Goal: Task Accomplishment & Management: Manage account settings

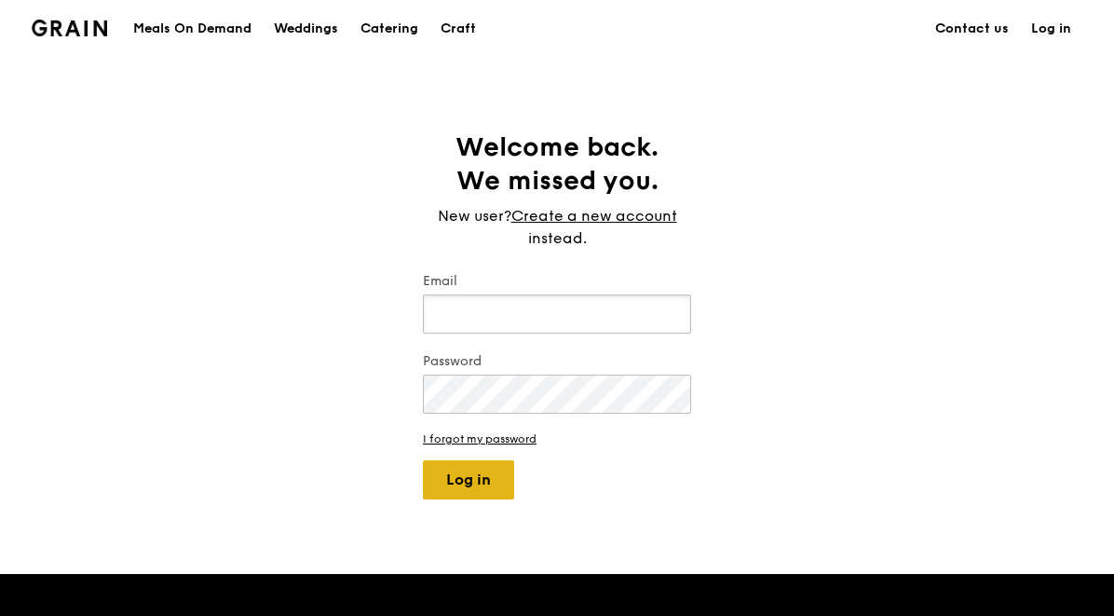
type input "[EMAIL_ADDRESS][DOMAIN_NAME]"
click at [454, 484] on button "Log in" at bounding box center [468, 479] width 91 height 39
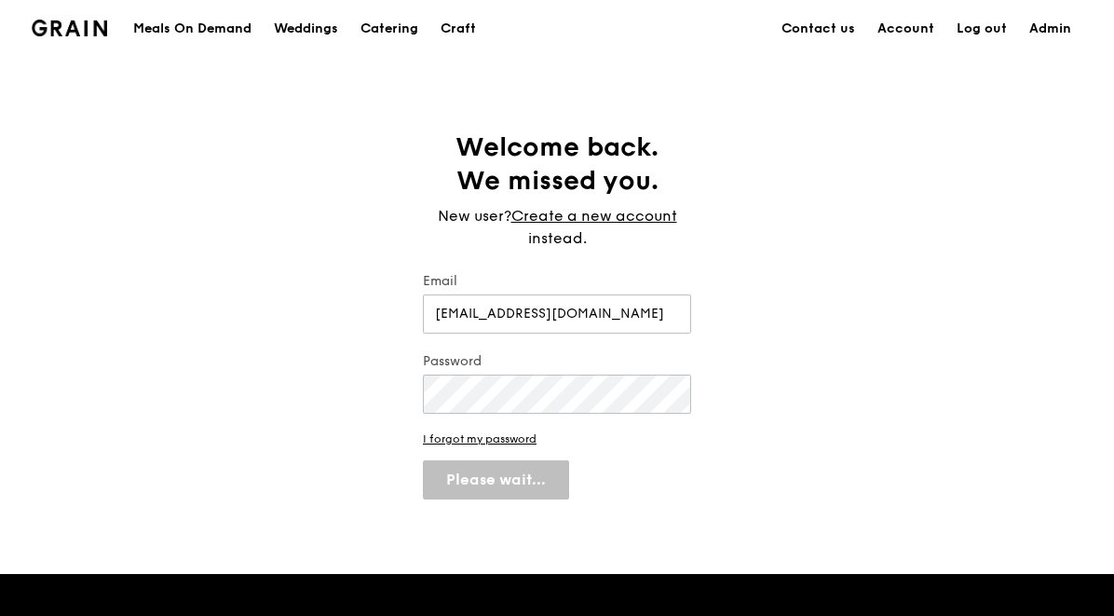
select select "100"
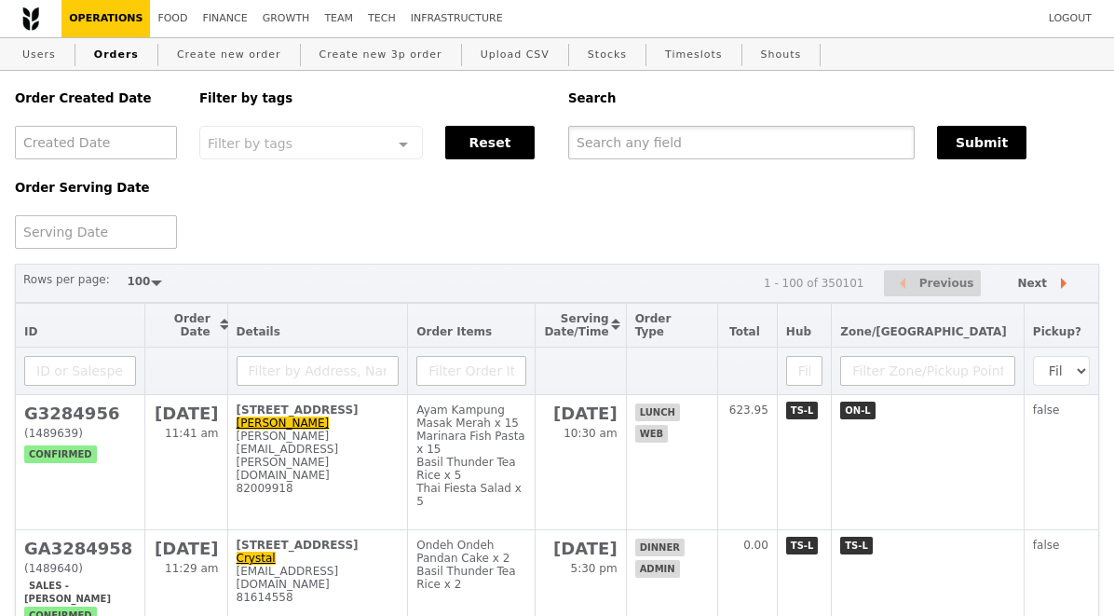
click at [642, 149] on input "text" at bounding box center [741, 143] width 347 height 34
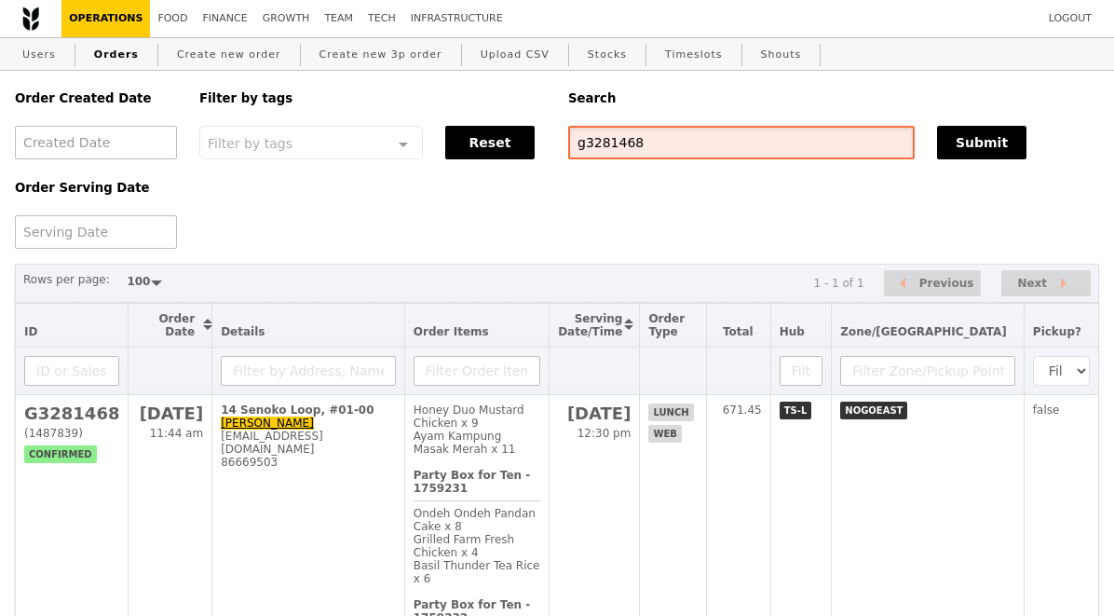
scroll to position [94, 0]
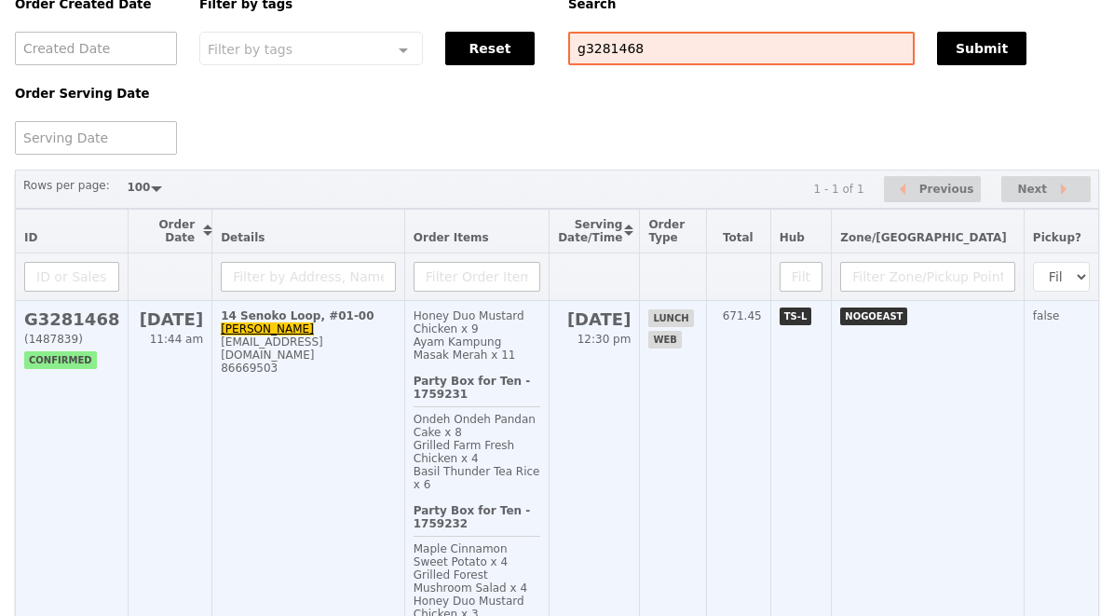
click at [101, 319] on h2 "G3281468" at bounding box center [71, 319] width 95 height 20
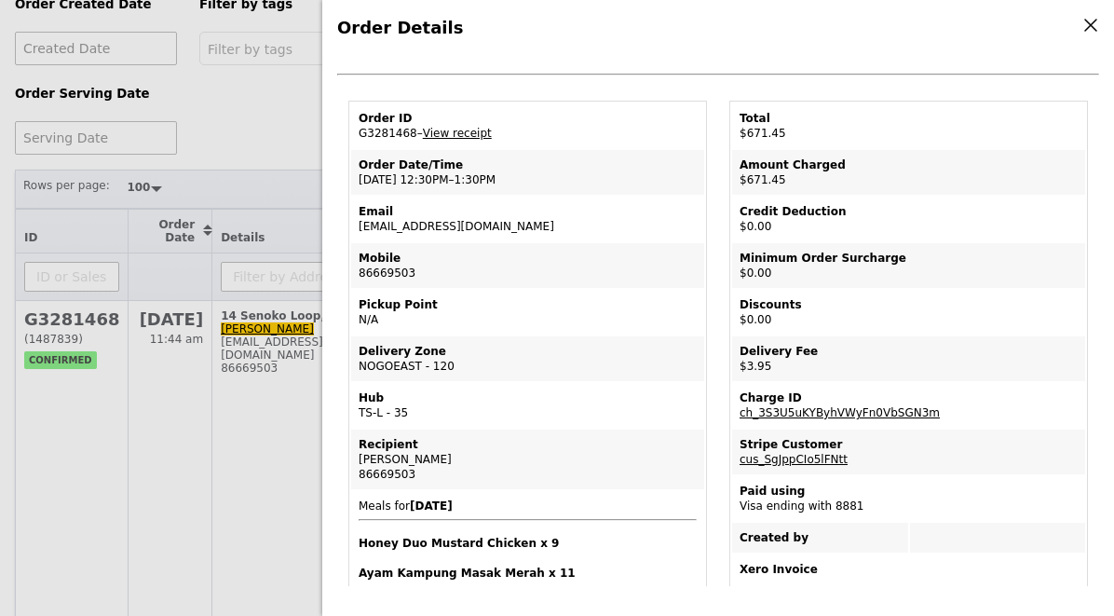
scroll to position [0, 0]
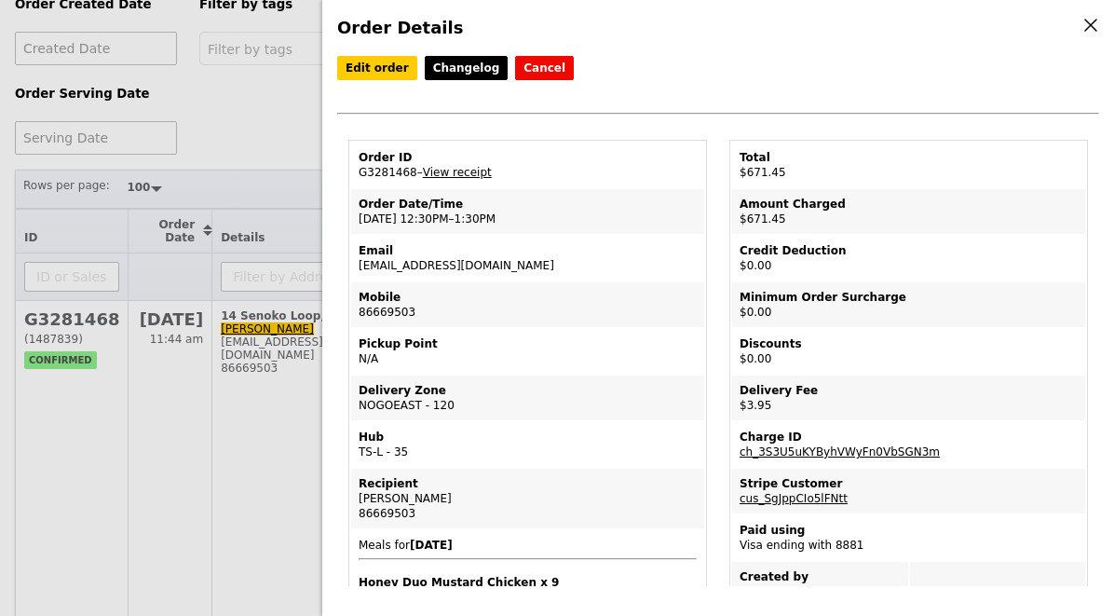
click at [407, 174] on td "Order ID G3281468 – View receipt" at bounding box center [527, 165] width 353 height 45
click at [406, 174] on td "Order ID G3281468 – View receipt" at bounding box center [527, 165] width 353 height 45
copy td "G3281468"
click at [213, 126] on div "Order Details Edit order Changelog Cancel Order ID G3281468 – View receipt Orde…" at bounding box center [557, 308] width 1114 height 616
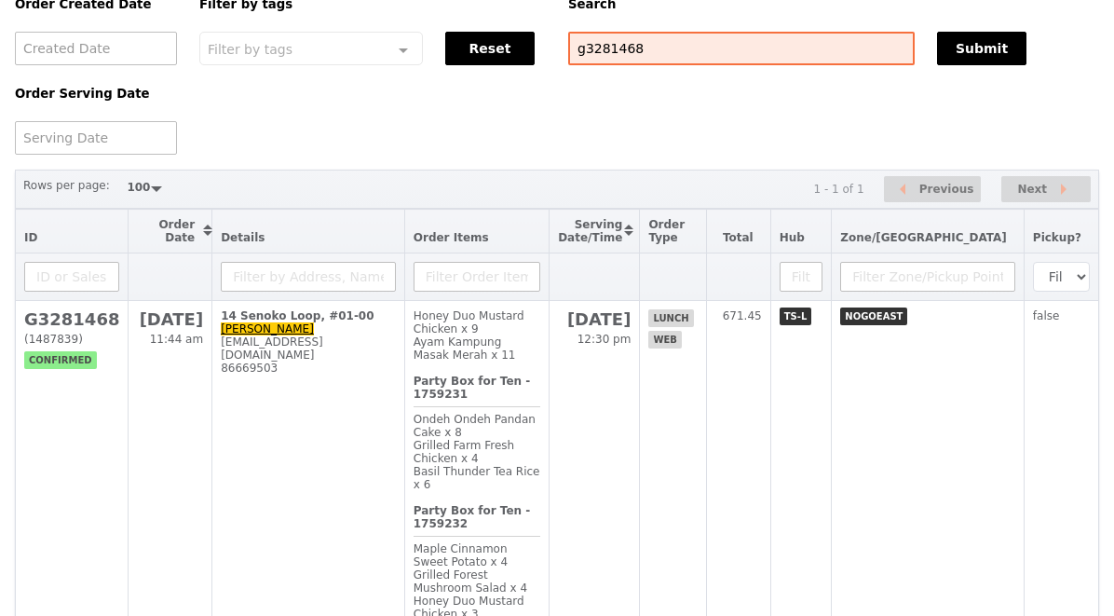
click at [621, 29] on div "Search" at bounding box center [833, 4] width 553 height 55
click at [621, 44] on input "g3281468" at bounding box center [741, 49] width 347 height 34
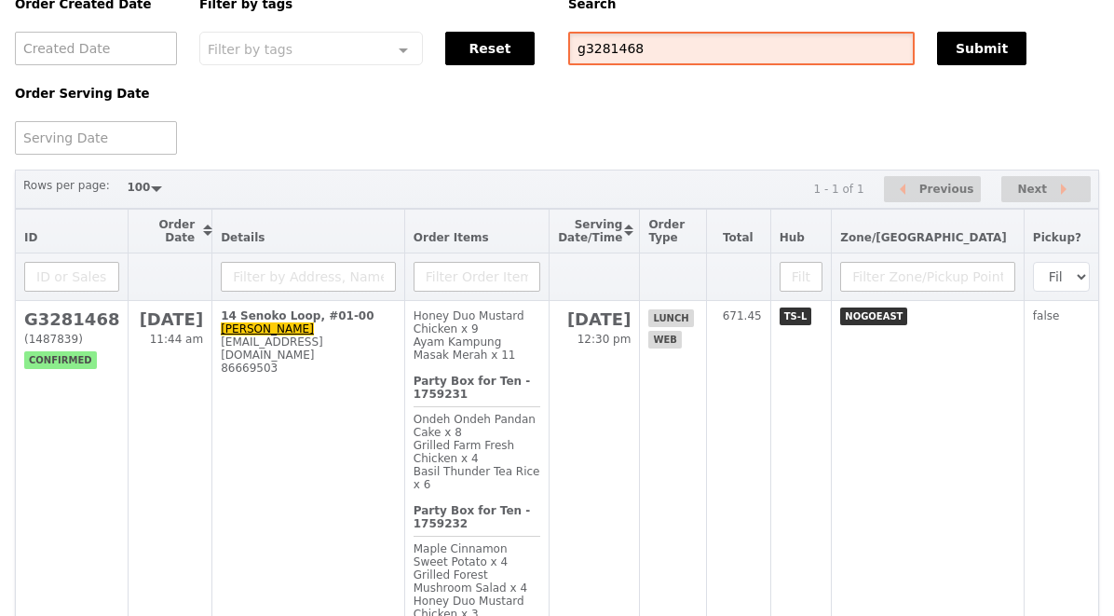
paste input "GA328495"
type input "GA3284958"
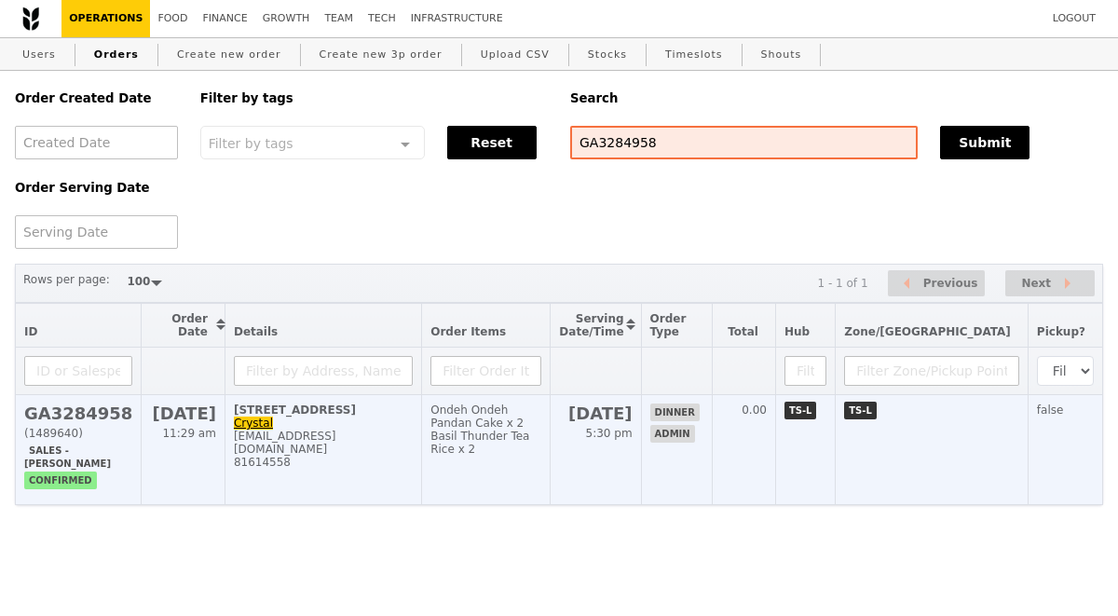
click at [71, 413] on h2 "GA3284958" at bounding box center [78, 413] width 108 height 20
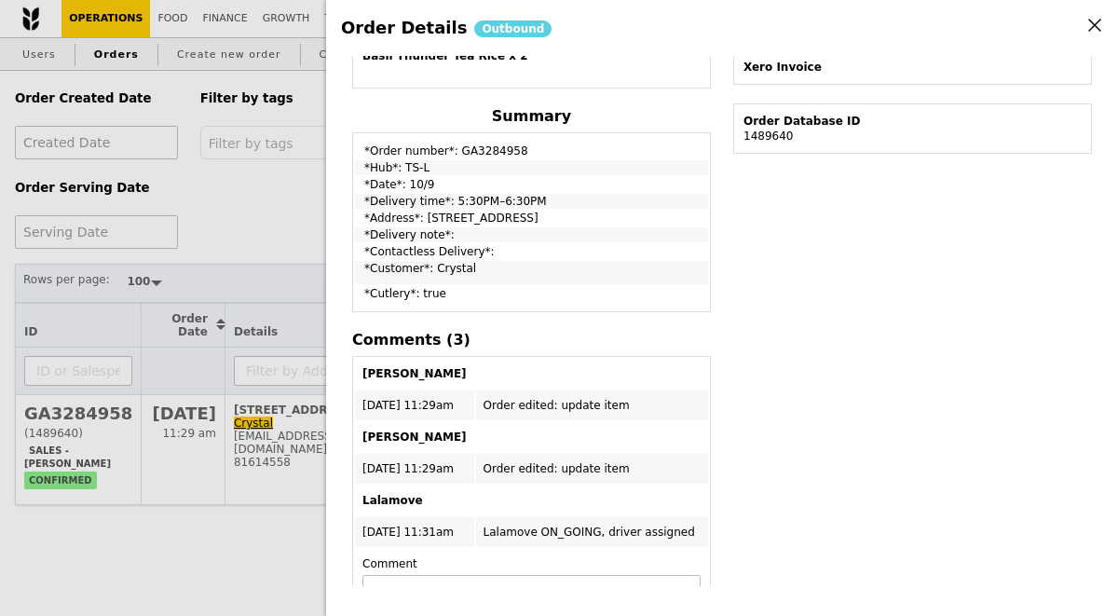
scroll to position [724, 0]
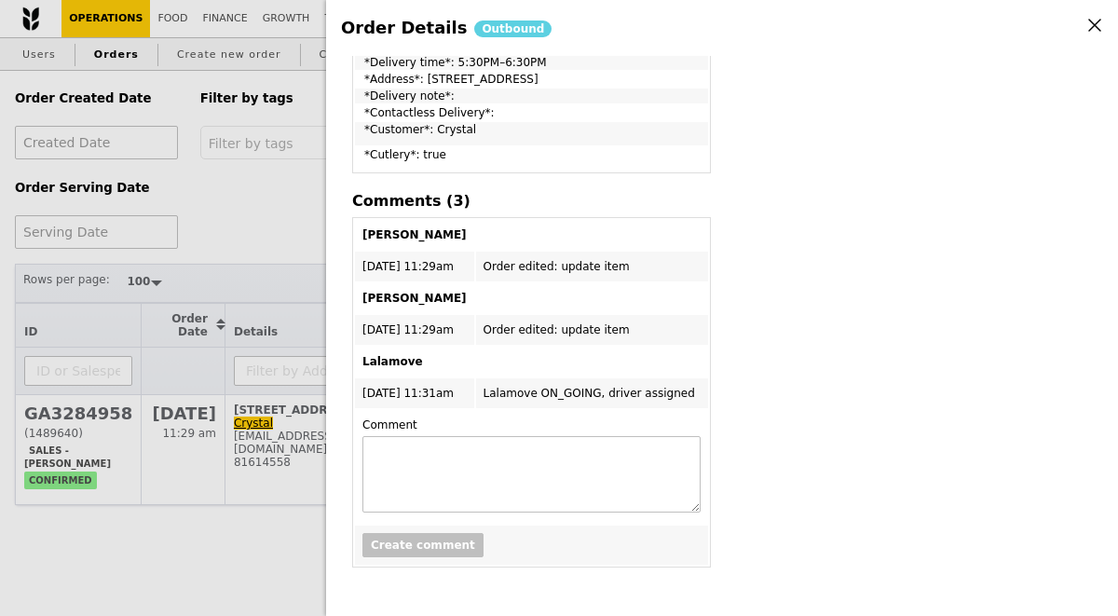
click at [296, 239] on div "Order Details Outbound Edit order Changelog Cancel Order ID GA3284958 – View re…" at bounding box center [559, 308] width 1118 height 616
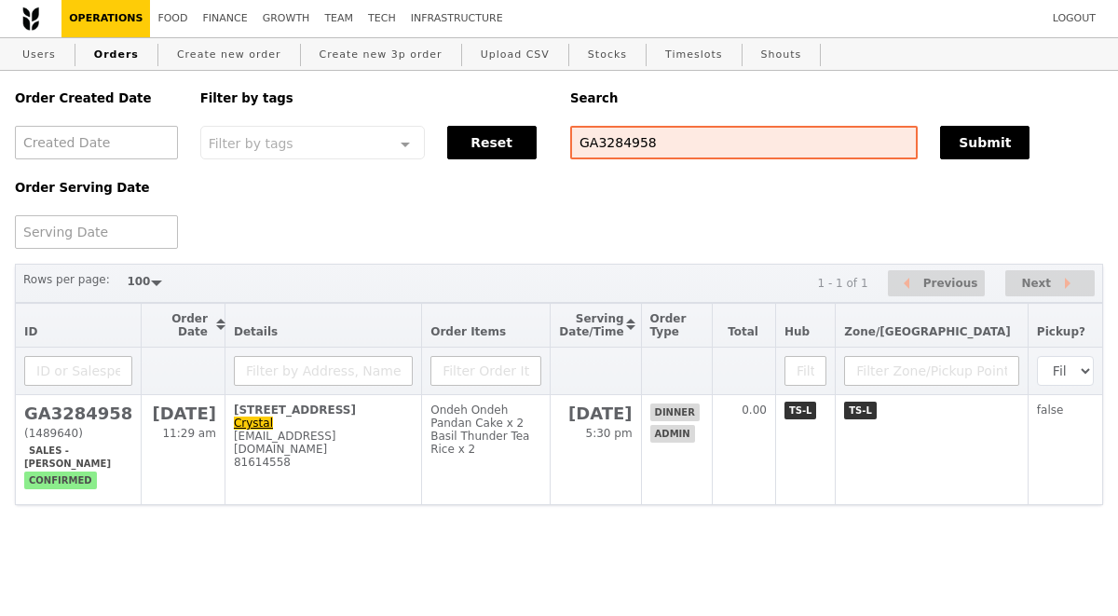
scroll to position [936, 0]
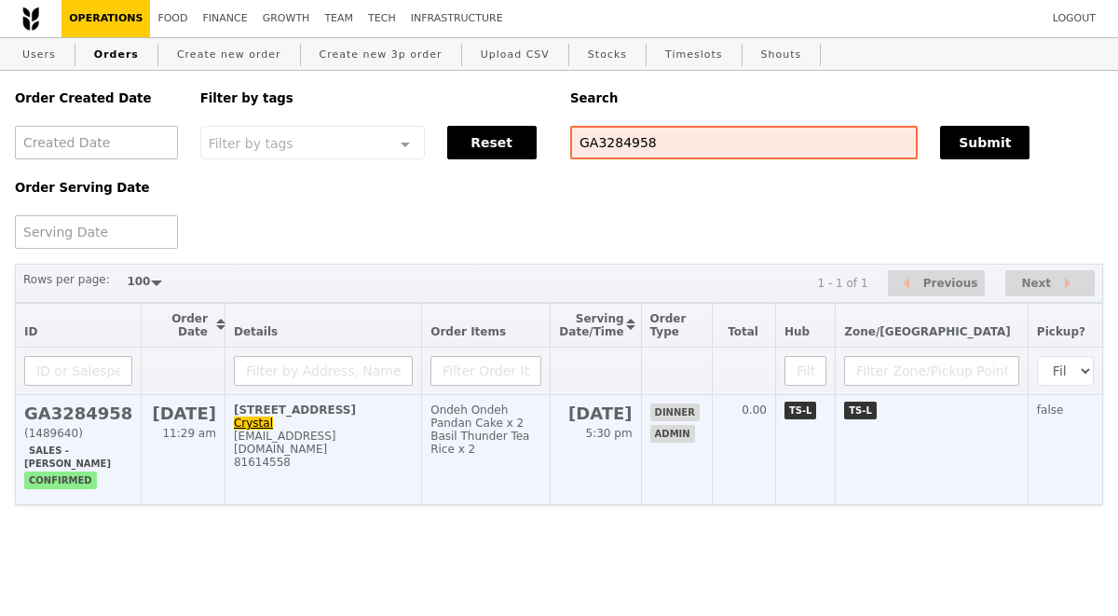
click at [64, 427] on span "GA3284958 (1489640) Sales - Joshua Moses confirmed" at bounding box center [78, 442] width 108 height 79
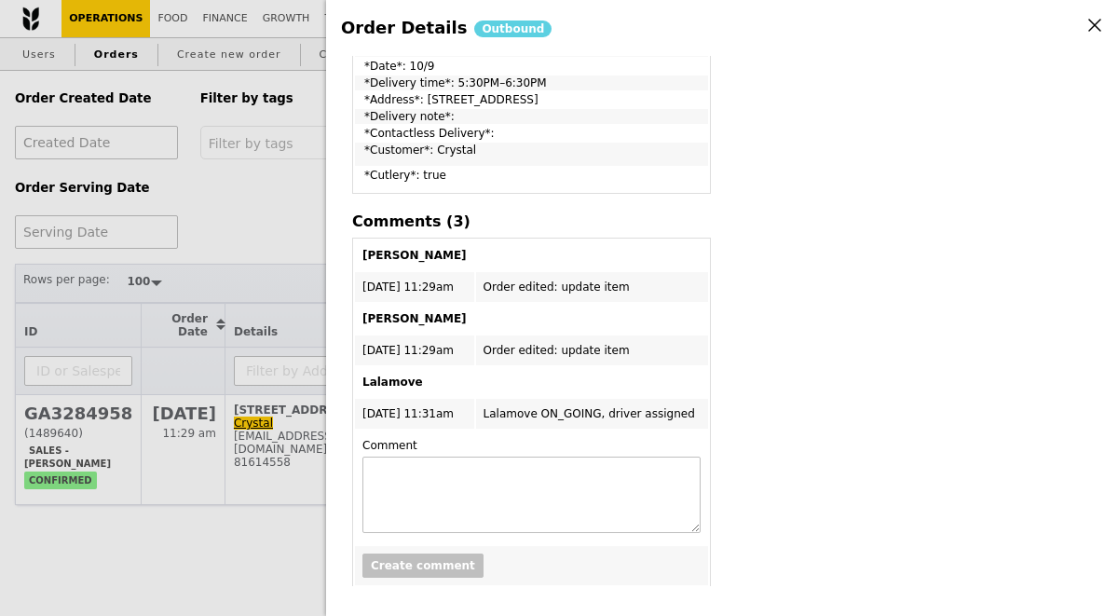
scroll to position [724, 0]
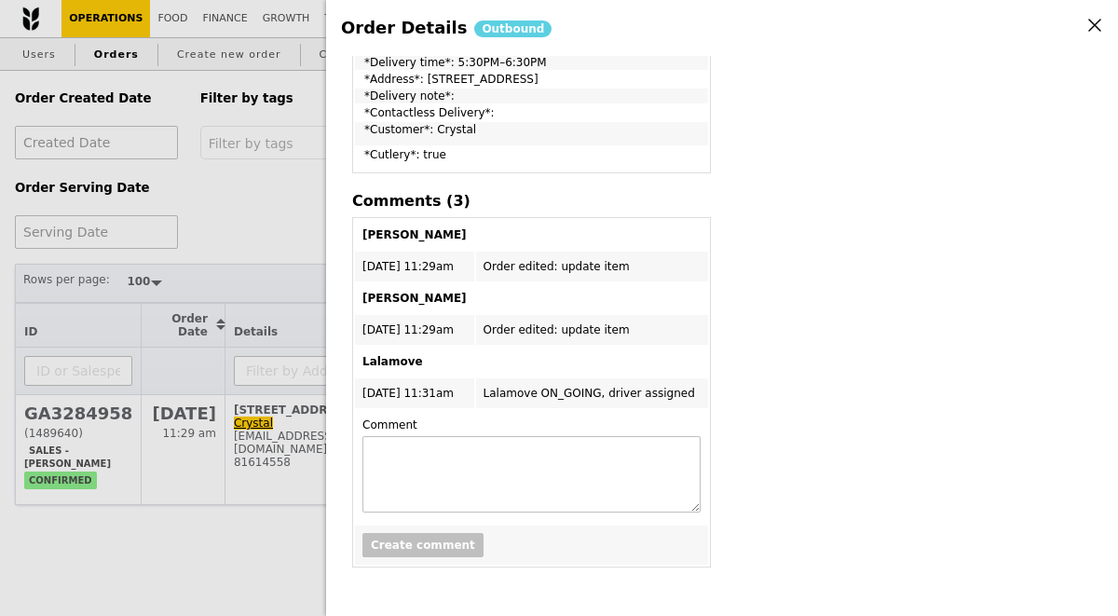
click at [296, 228] on div "Order Details Outbound Edit order Changelog Cancel Order ID GA3284958 – View re…" at bounding box center [559, 308] width 1118 height 616
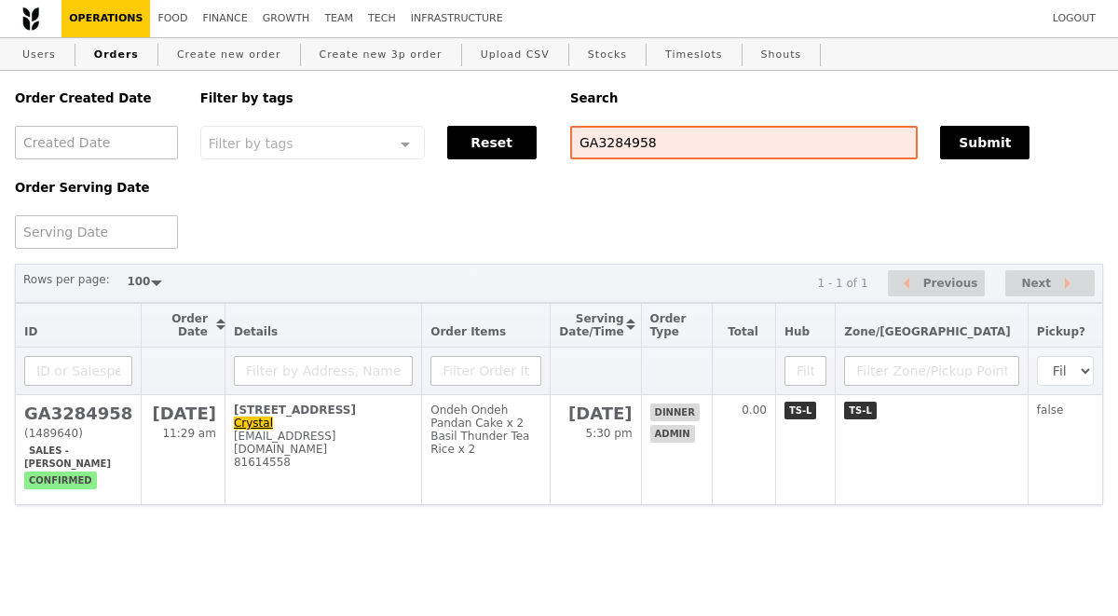
scroll to position [936, 0]
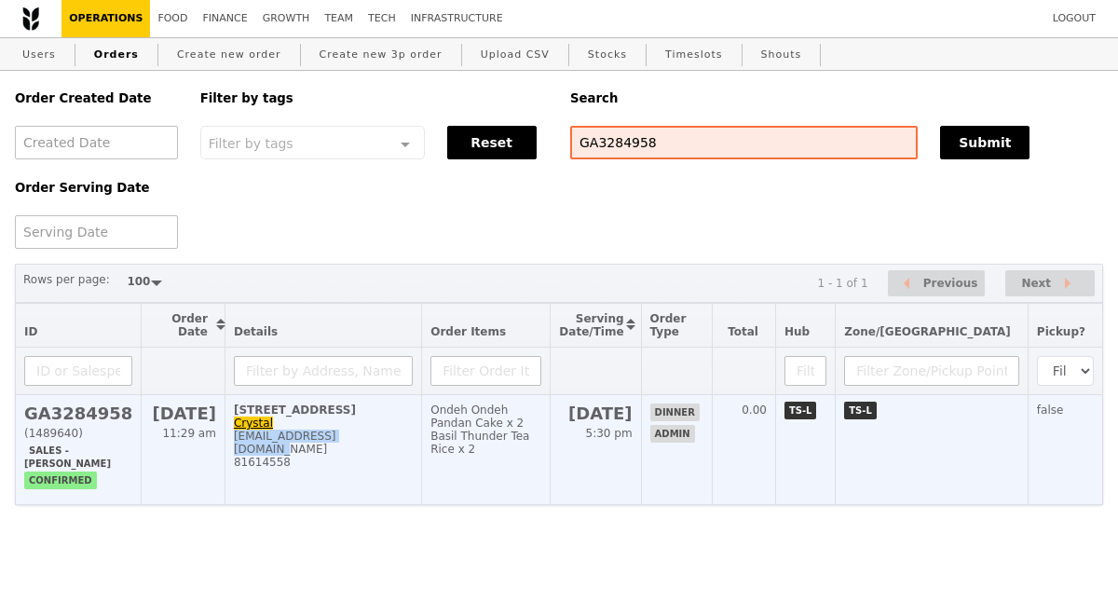
drag, startPoint x: 355, startPoint y: 440, endPoint x: 221, endPoint y: 439, distance: 134.2
click at [234, 439] on div "crystallogy@hotmail.com" at bounding box center [323, 443] width 179 height 26
copy div "crystallogy@hotmail.com"
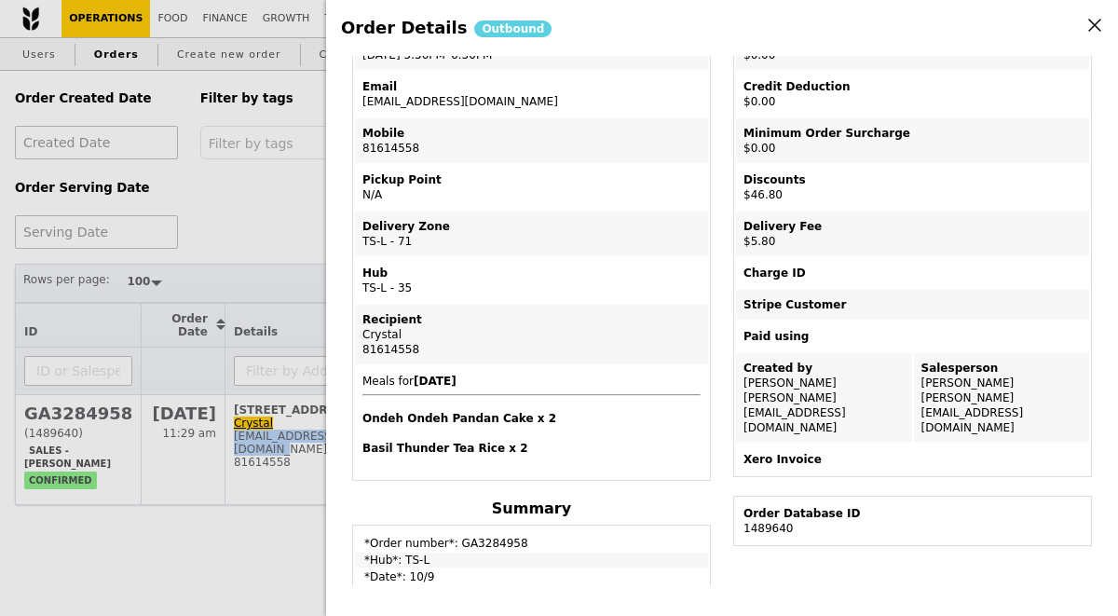
scroll to position [0, 0]
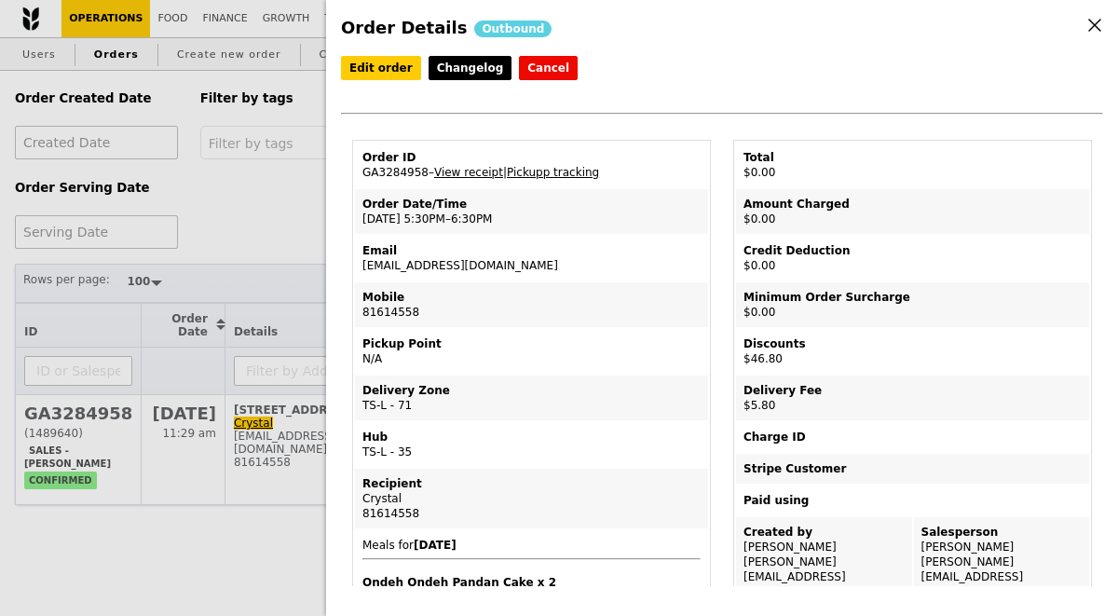
click at [299, 227] on div "Order Details Outbound Edit order Changelog Cancel Order ID GA3284958 – View re…" at bounding box center [559, 308] width 1118 height 616
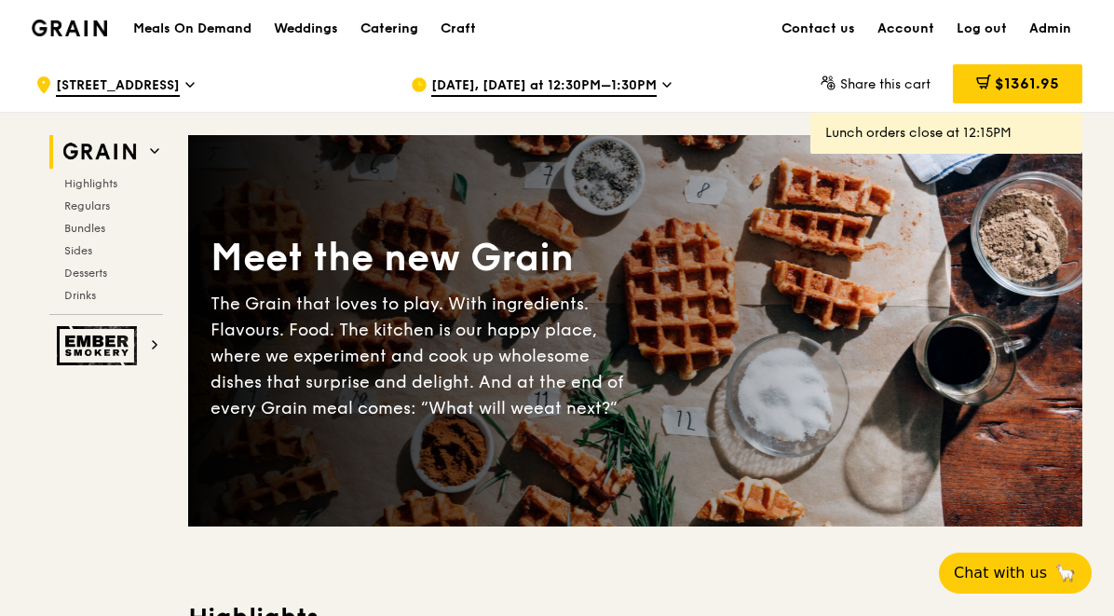
click at [383, 25] on div "Catering" at bounding box center [390, 29] width 58 height 56
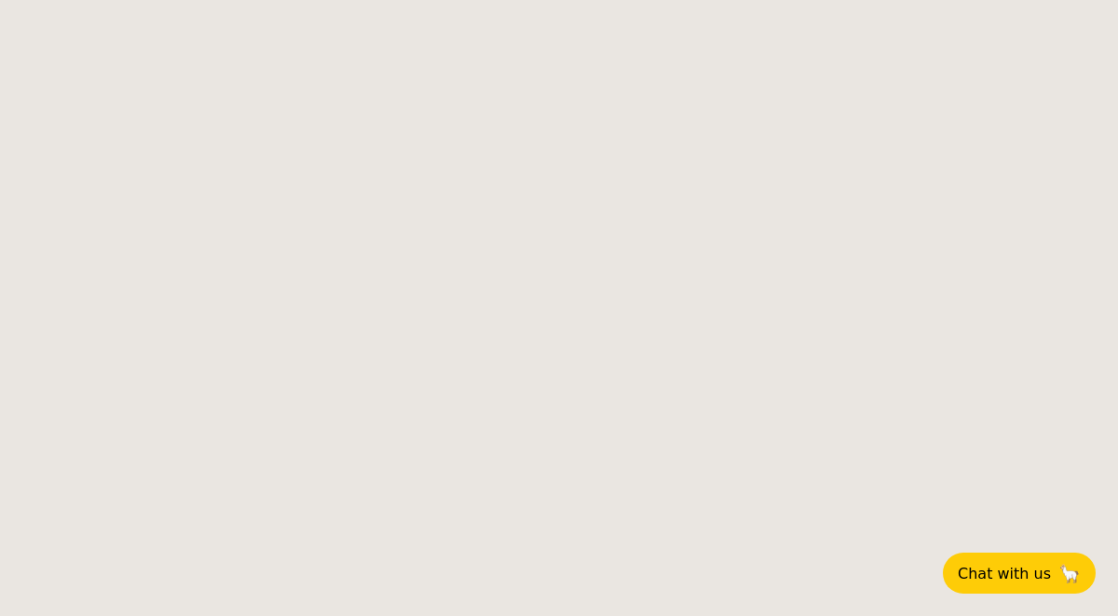
select select
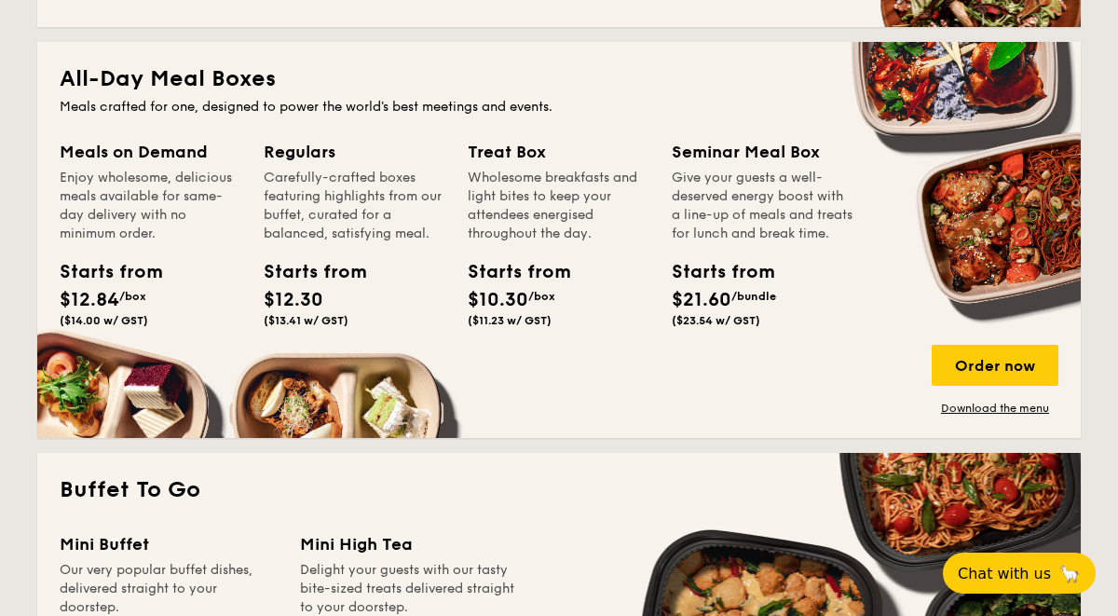
scroll to position [849, 0]
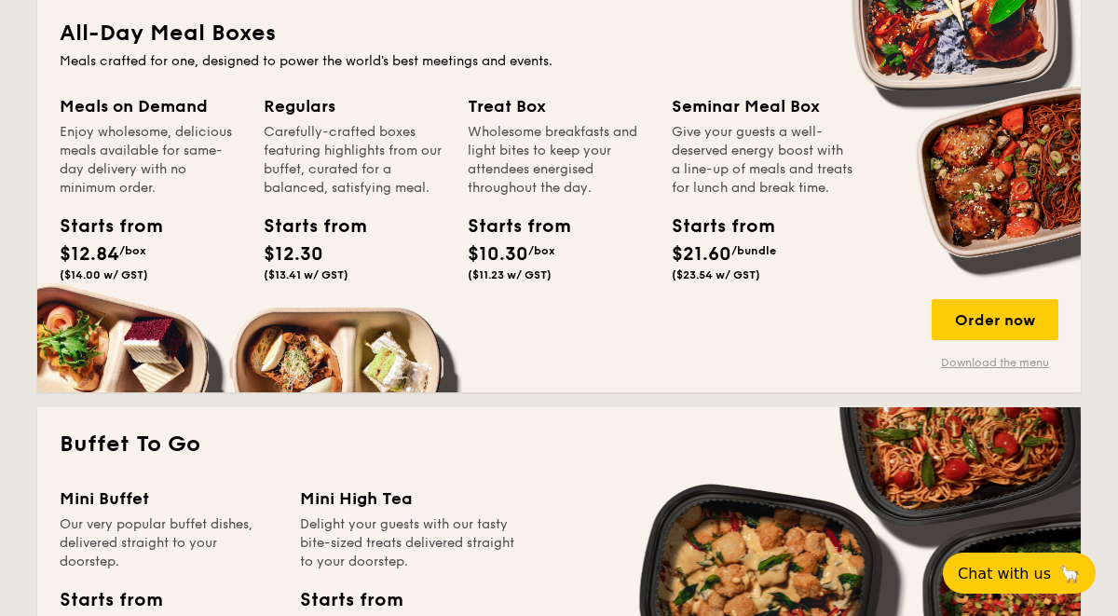
click at [986, 363] on link "Download the menu" at bounding box center [995, 362] width 127 height 15
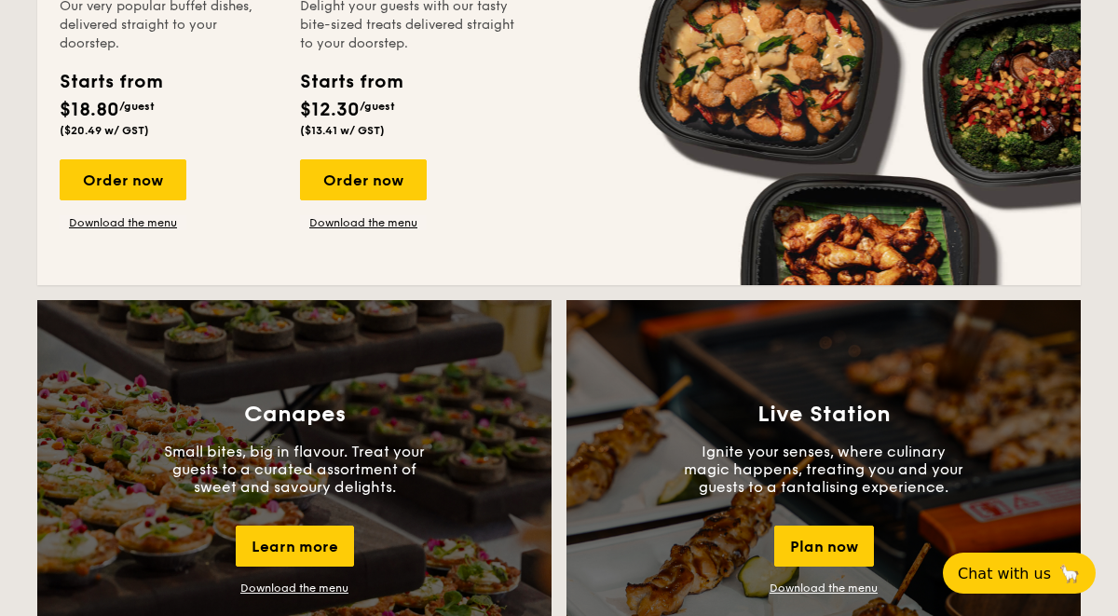
scroll to position [1385, 0]
